Goal: Information Seeking & Learning: Learn about a topic

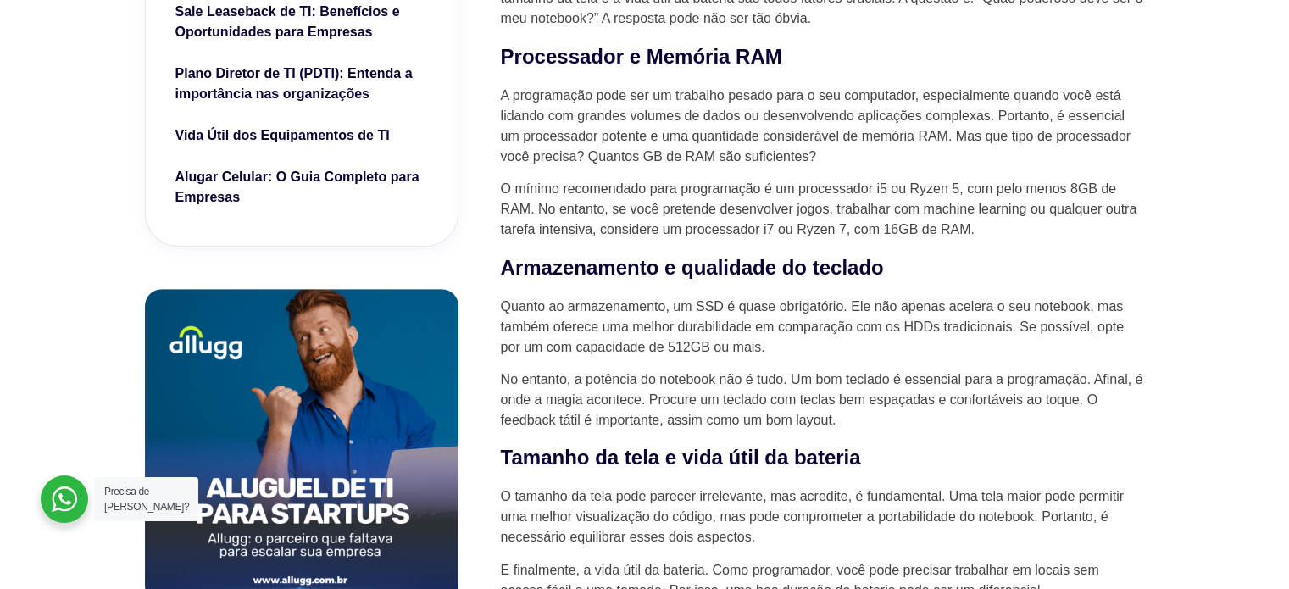
scroll to position [763, 0]
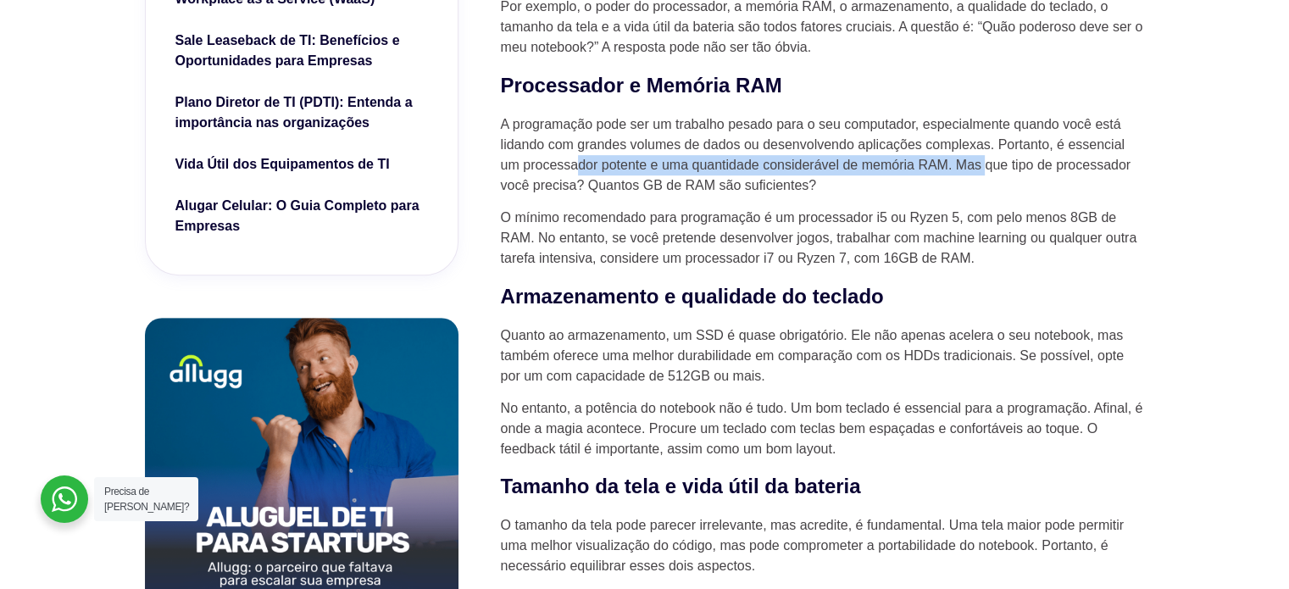
drag, startPoint x: 673, startPoint y: 164, endPoint x: 988, endPoint y: 169, distance: 315.2
click at [988, 169] on p "A programação pode ser um trabalho pesado para o seu computador, especialmente …" at bounding box center [823, 154] width 644 height 81
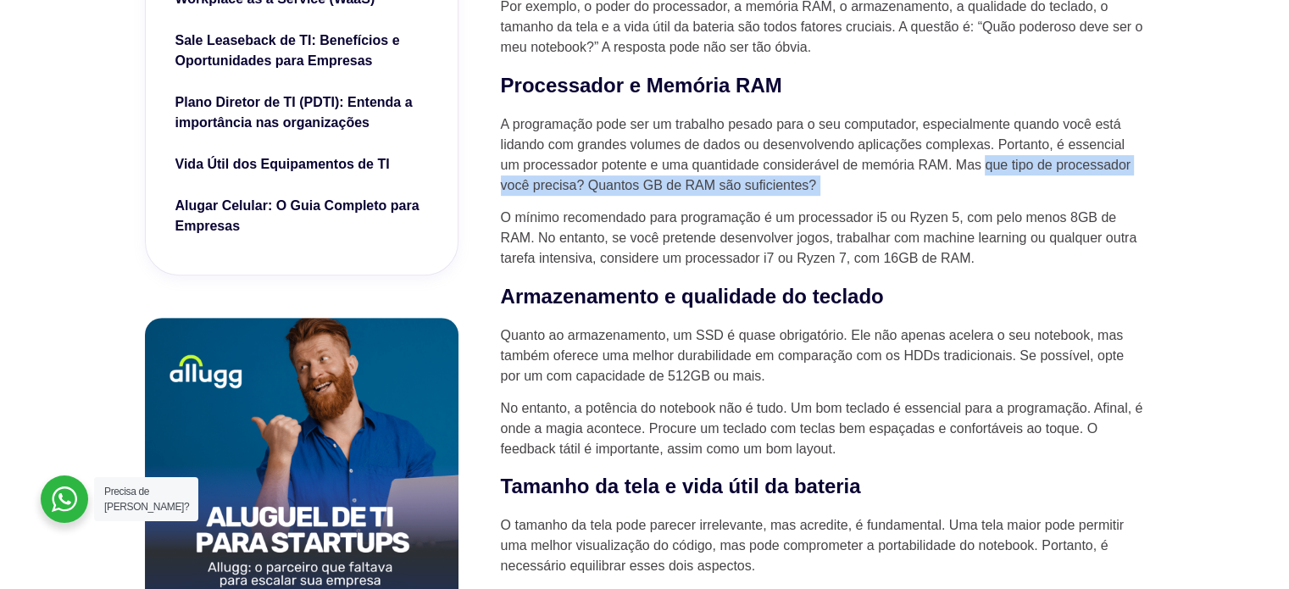
drag, startPoint x: 988, startPoint y: 169, endPoint x: 827, endPoint y: 198, distance: 163.7
click at [884, 196] on p "A programação pode ser um trabalho pesado para o seu computador, especialmente …" at bounding box center [823, 154] width 644 height 81
click at [808, 196] on p "A programação pode ser um trabalho pesado para o seu computador, especialmente …" at bounding box center [823, 154] width 644 height 81
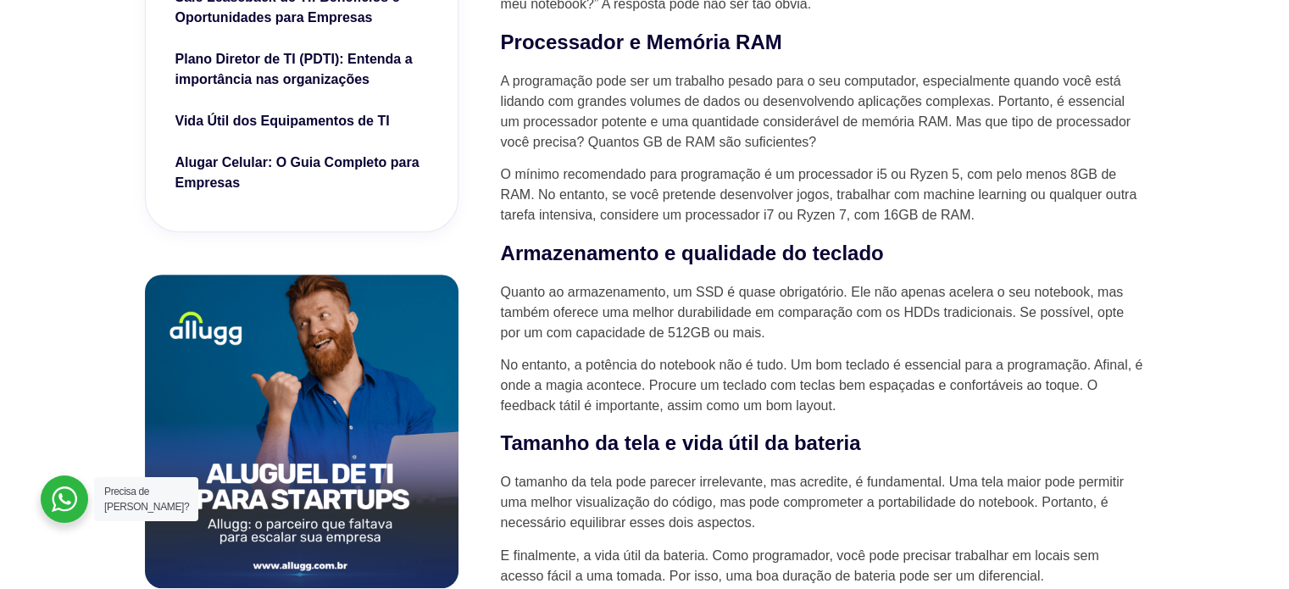
scroll to position [847, 0]
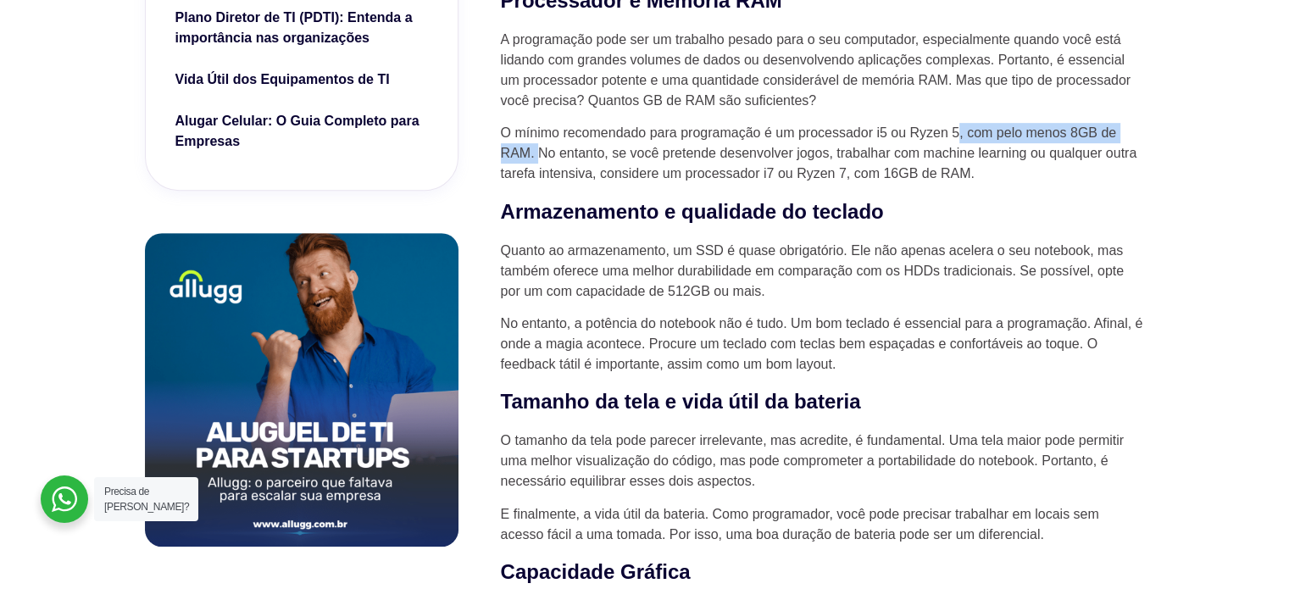
drag, startPoint x: 956, startPoint y: 135, endPoint x: 542, endPoint y: 159, distance: 414.2
click at [542, 159] on p "O mínimo recomendado para programação é um processador i5 ou Ryzen 5, com pelo …" at bounding box center [823, 153] width 644 height 61
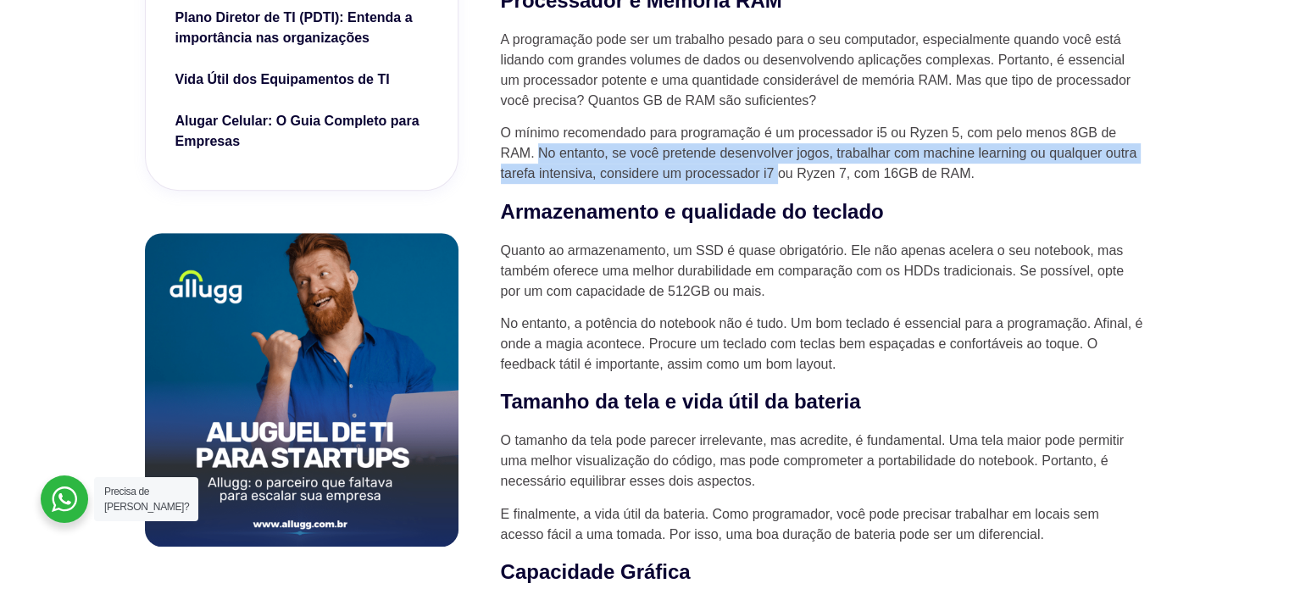
drag, startPoint x: 542, startPoint y: 155, endPoint x: 780, endPoint y: 173, distance: 237.9
click at [780, 173] on p "O mínimo recomendado para programação é um processador i5 ou Ryzen 5, com pelo …" at bounding box center [823, 153] width 644 height 61
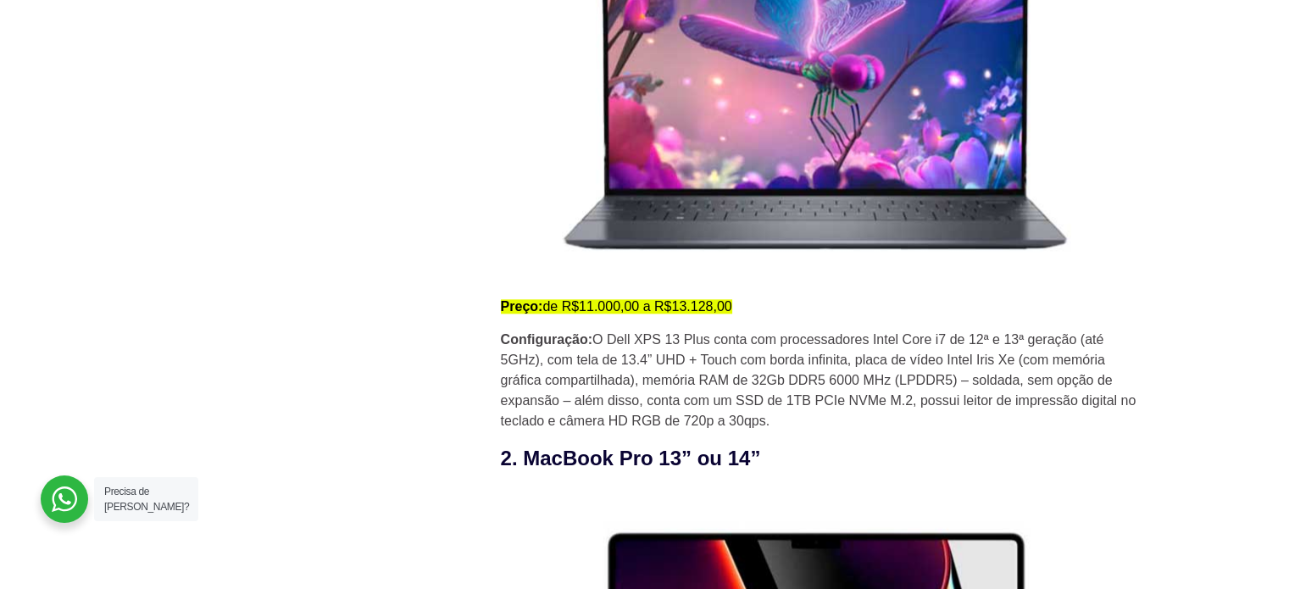
scroll to position [2118, 0]
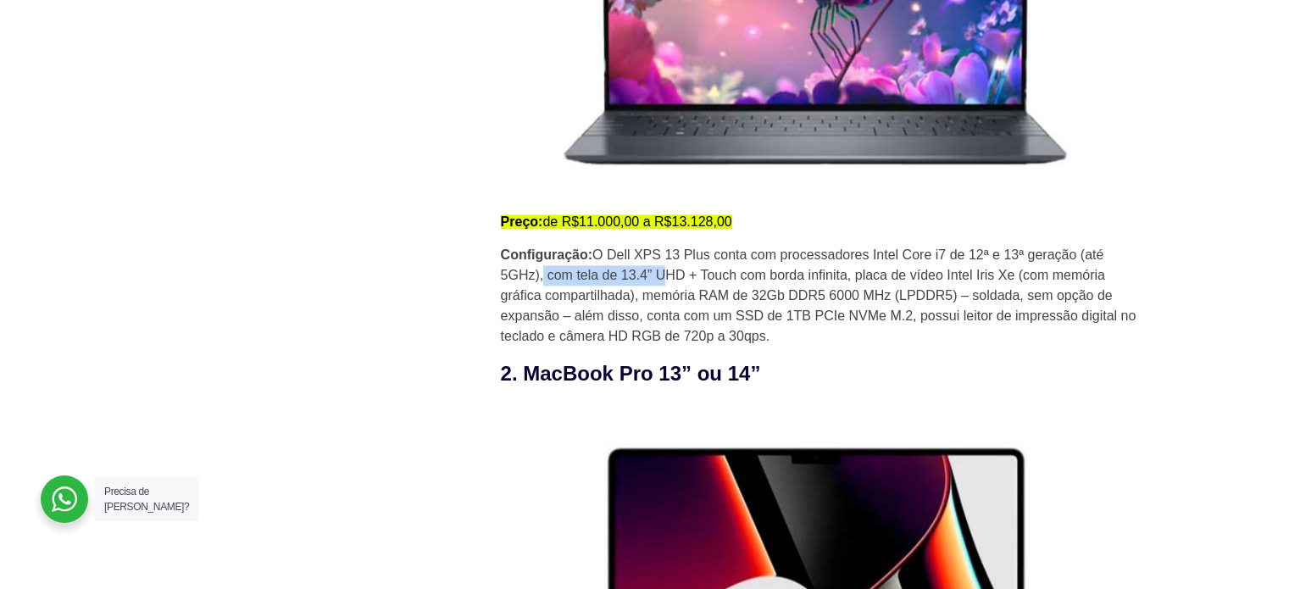
drag, startPoint x: 545, startPoint y: 287, endPoint x: 677, endPoint y: 286, distance: 132.2
click at [674, 286] on p "Configuração: O Dell XPS 13 Plus conta com processadores Intel Core i7 de 12ª e…" at bounding box center [823, 296] width 644 height 102
click at [677, 286] on p "Configuração: O Dell XPS 13 Plus conta com processadores Intel Core i7 de 12ª e…" at bounding box center [823, 296] width 644 height 102
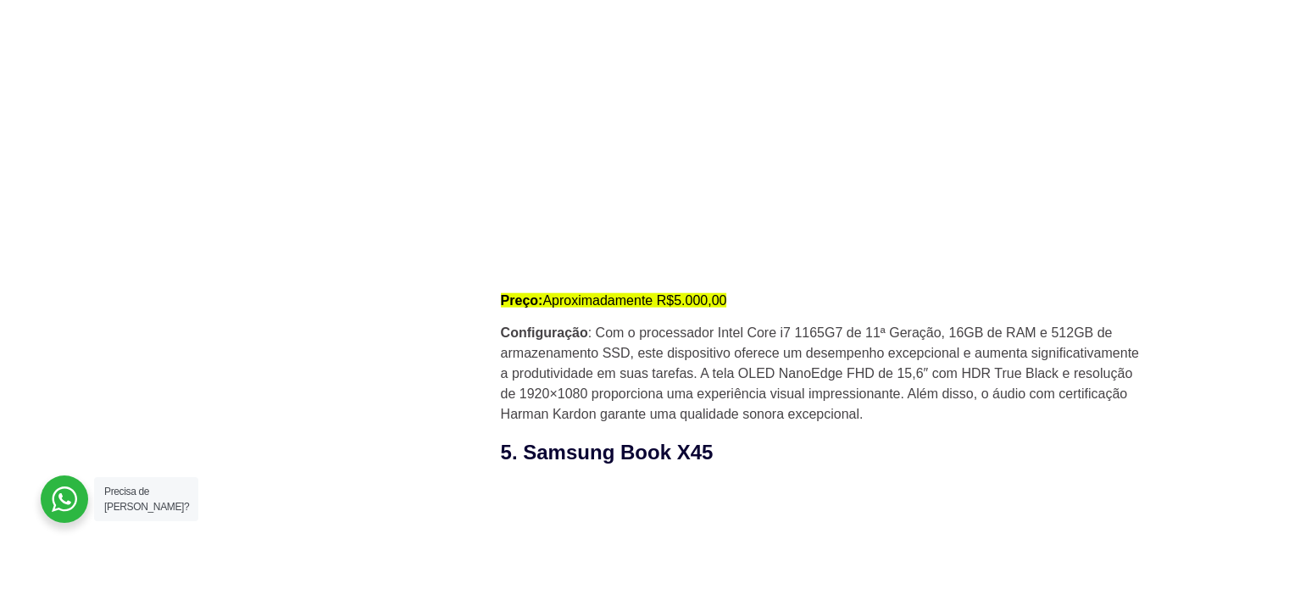
scroll to position [4152, 0]
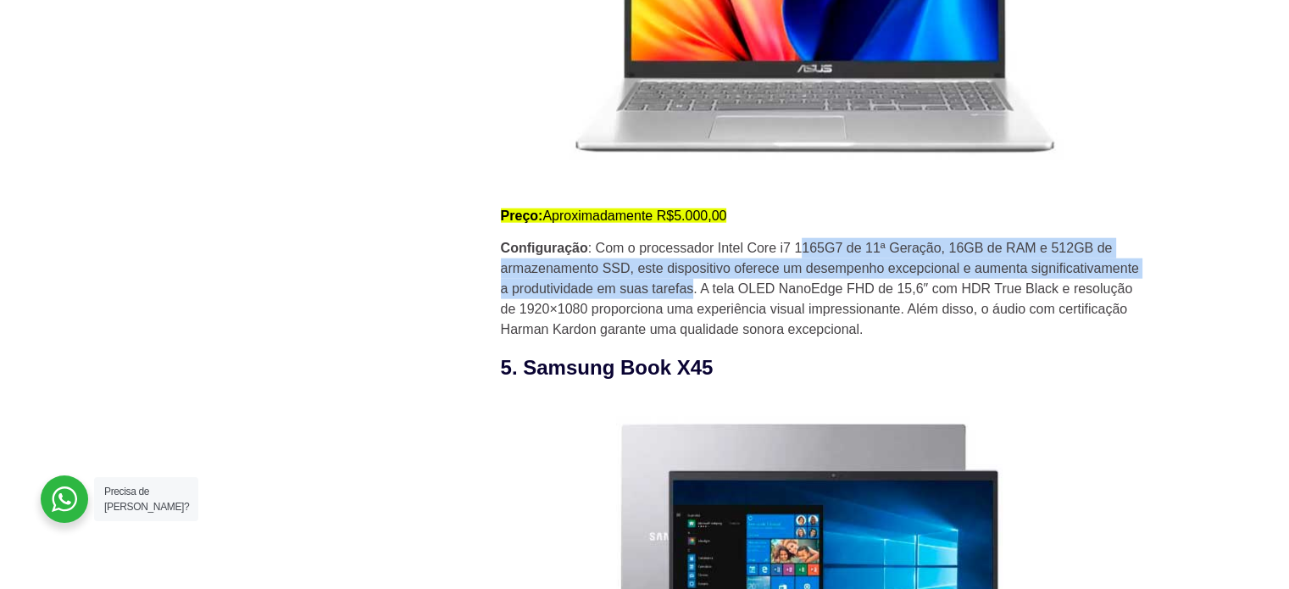
drag, startPoint x: 797, startPoint y: 263, endPoint x: 694, endPoint y: 294, distance: 108.0
click at [694, 294] on p "Configuração : Com o processador Intel Core i7 1165G7 de 11ª Geração, 16GB de R…" at bounding box center [823, 289] width 644 height 102
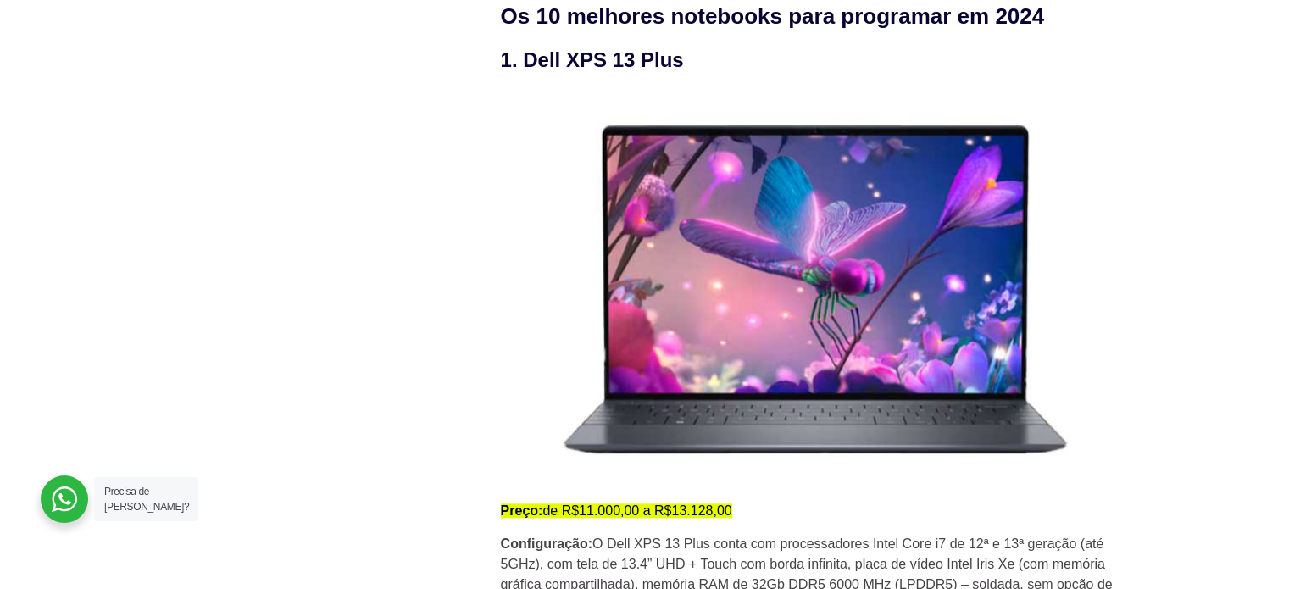
scroll to position [1864, 0]
